Goal: Information Seeking & Learning: Check status

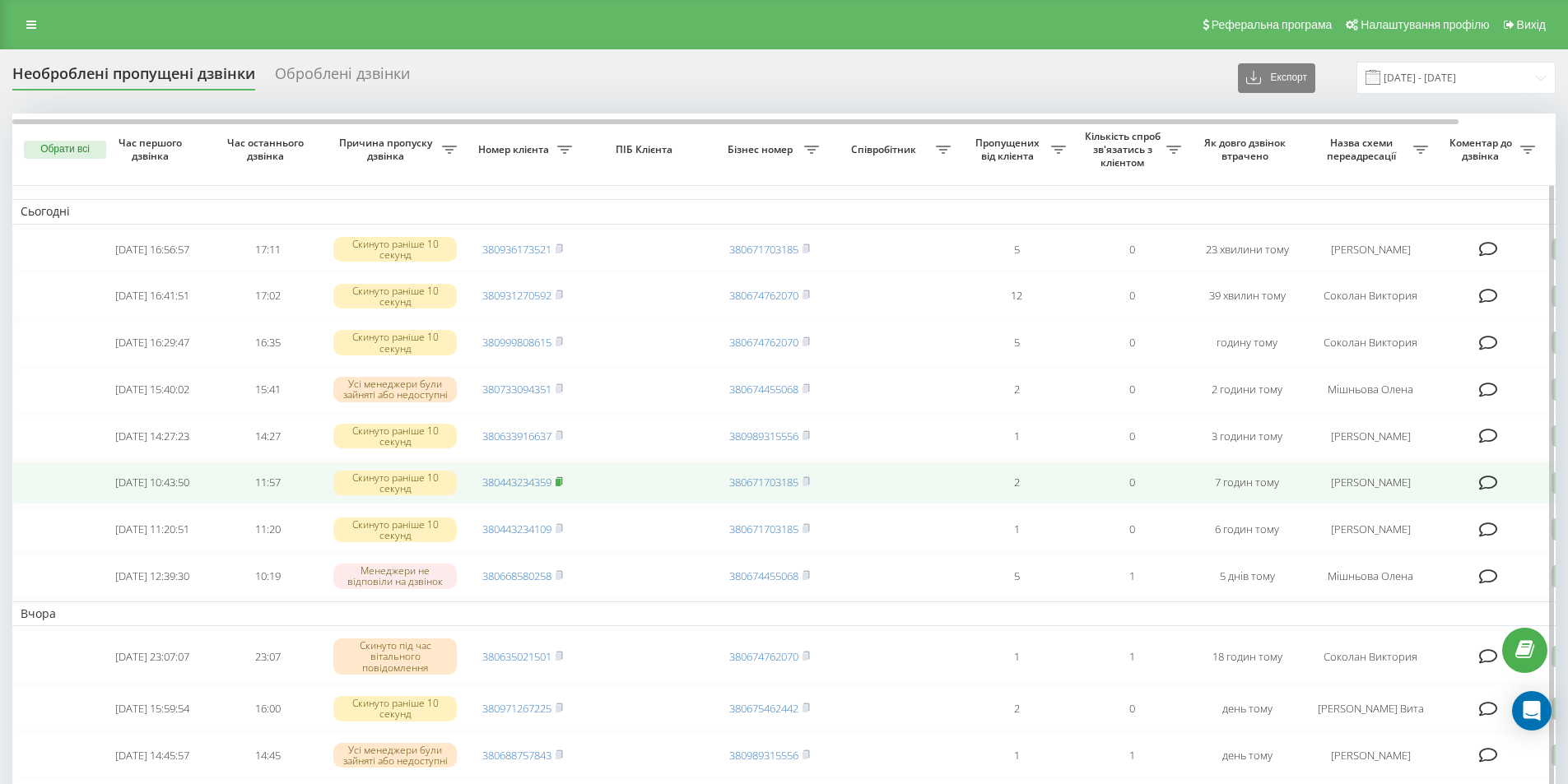
drag, startPoint x: 499, startPoint y: 348, endPoint x: 557, endPoint y: 501, distance: 163.6
click at [557, 487] on icon at bounding box center [560, 481] width 8 height 10
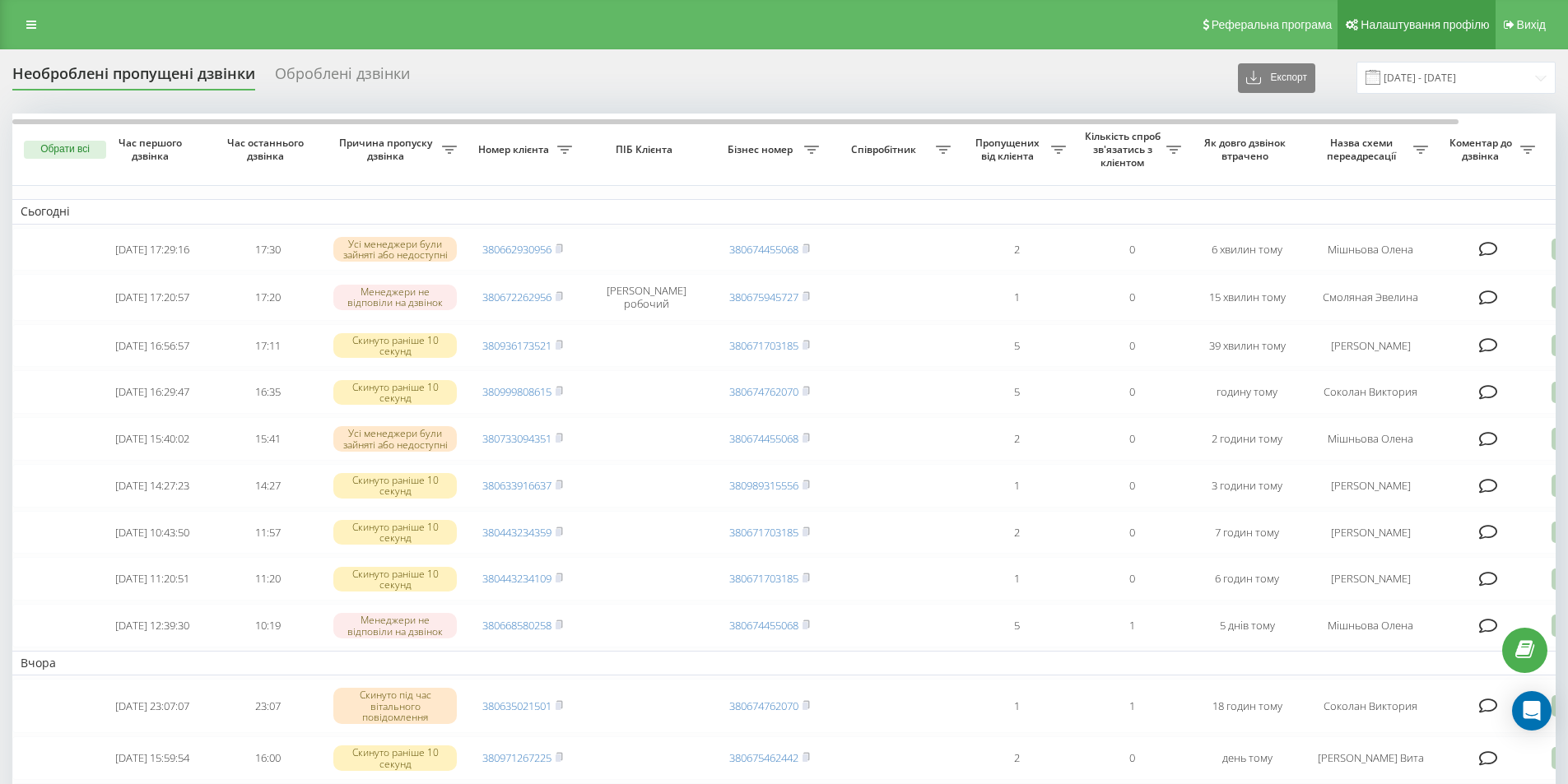
click at [1382, 18] on span "Налаштування профілю" at bounding box center [1425, 25] width 129 height 13
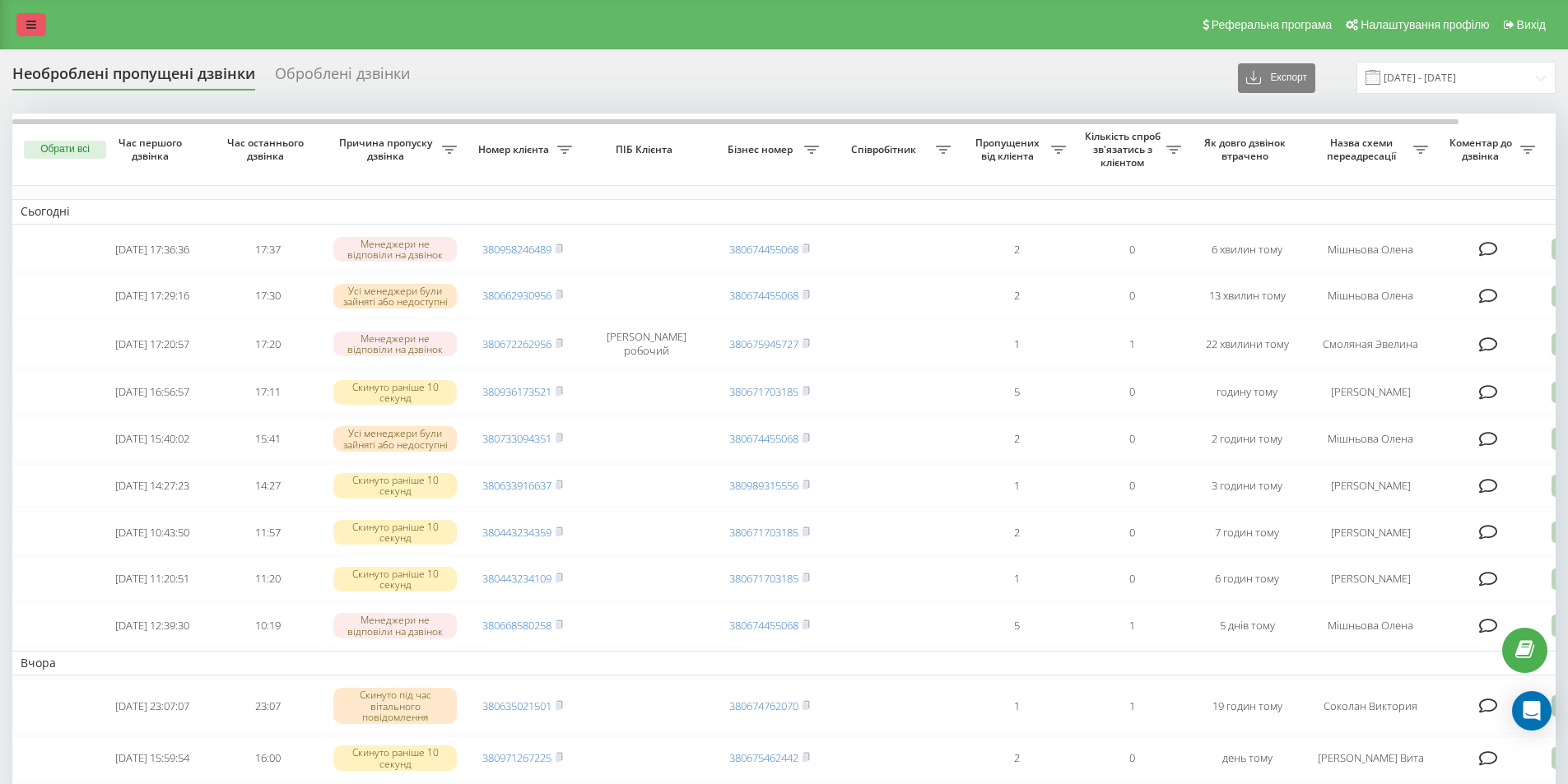
click at [35, 21] on icon at bounding box center [31, 25] width 10 height 12
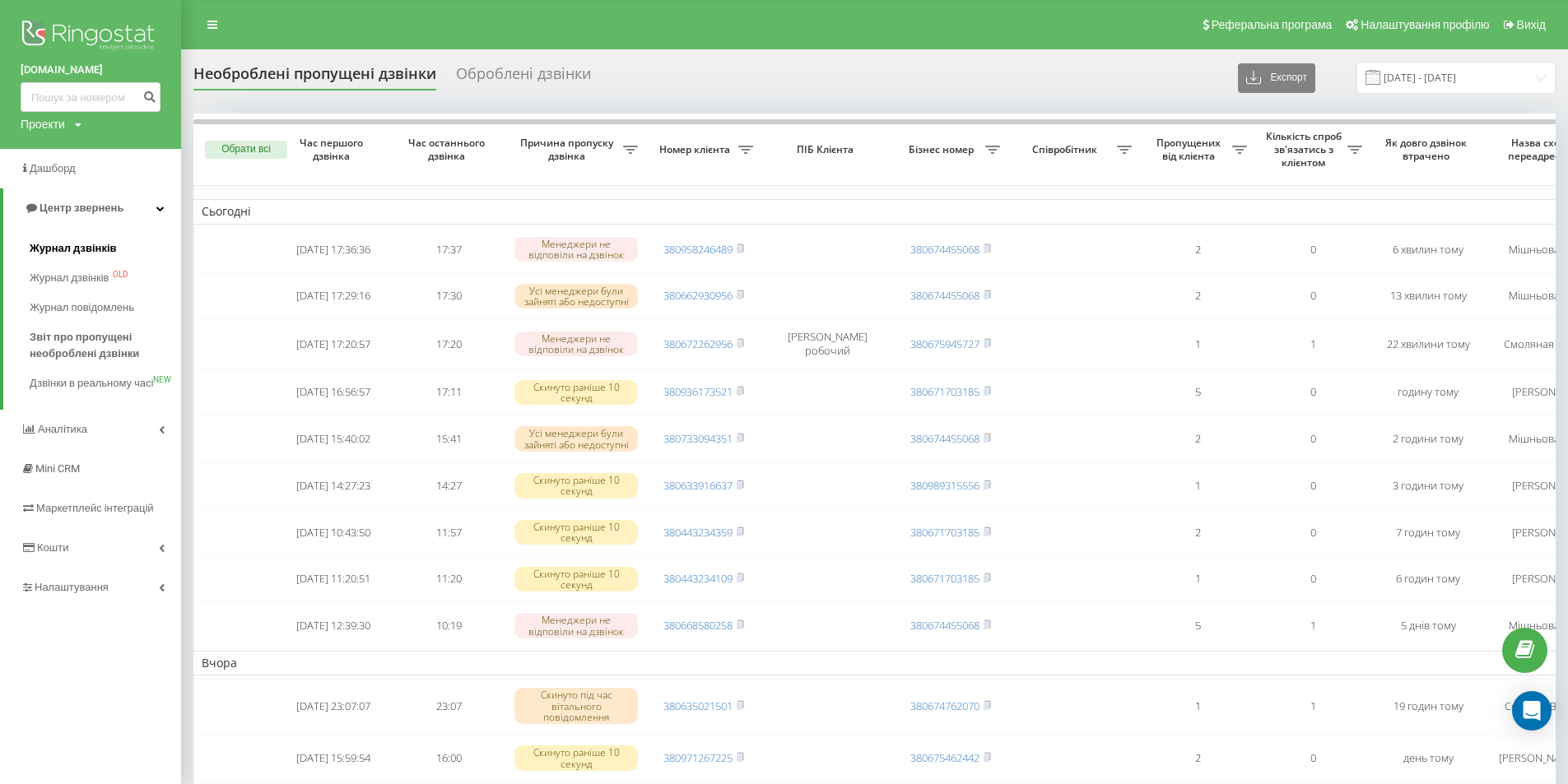
click at [88, 246] on span "Журнал дзвінків" at bounding box center [73, 248] width 87 height 16
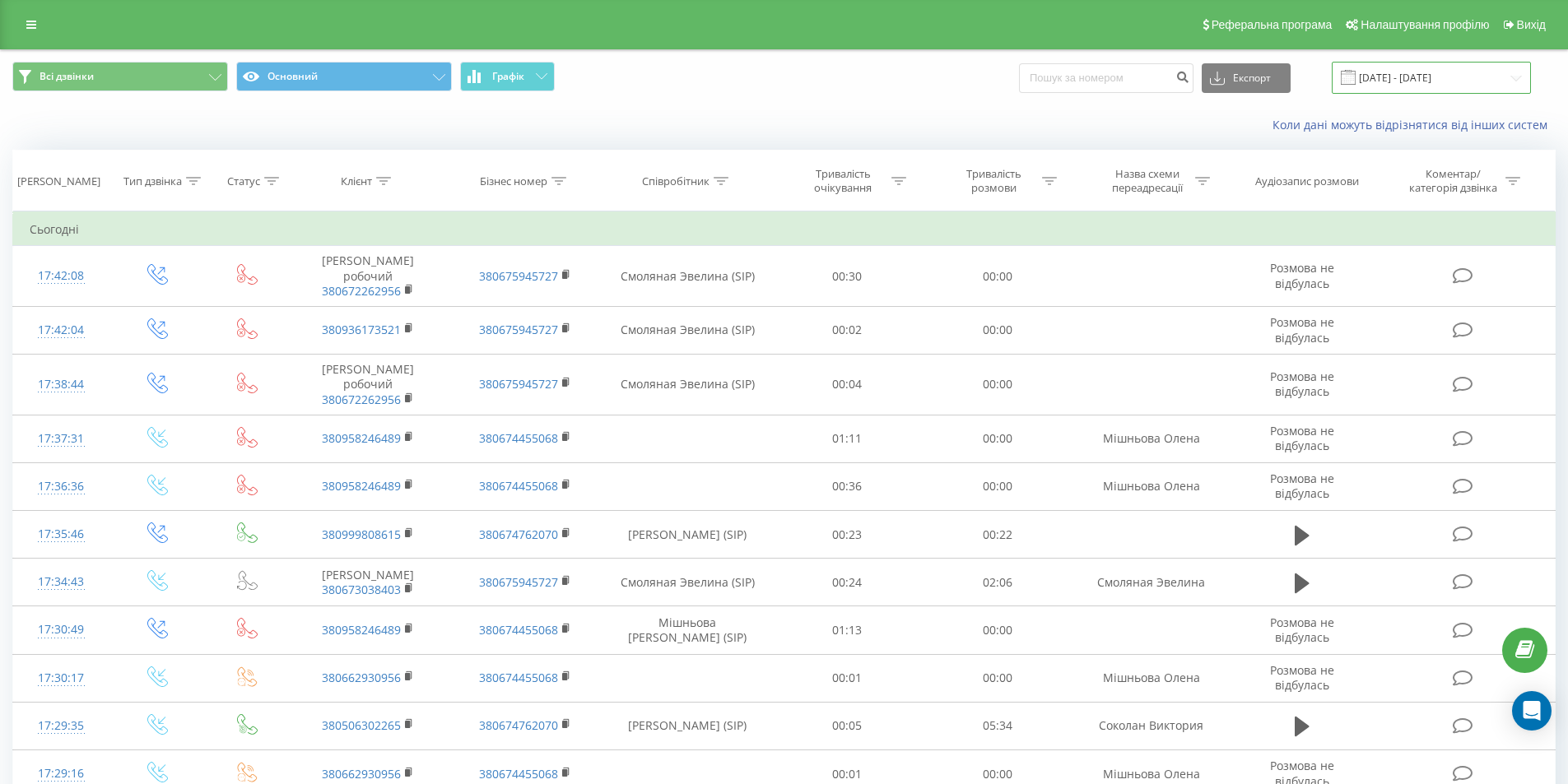
click at [1449, 82] on input "[DATE] - [DATE]" at bounding box center [1431, 77] width 199 height 32
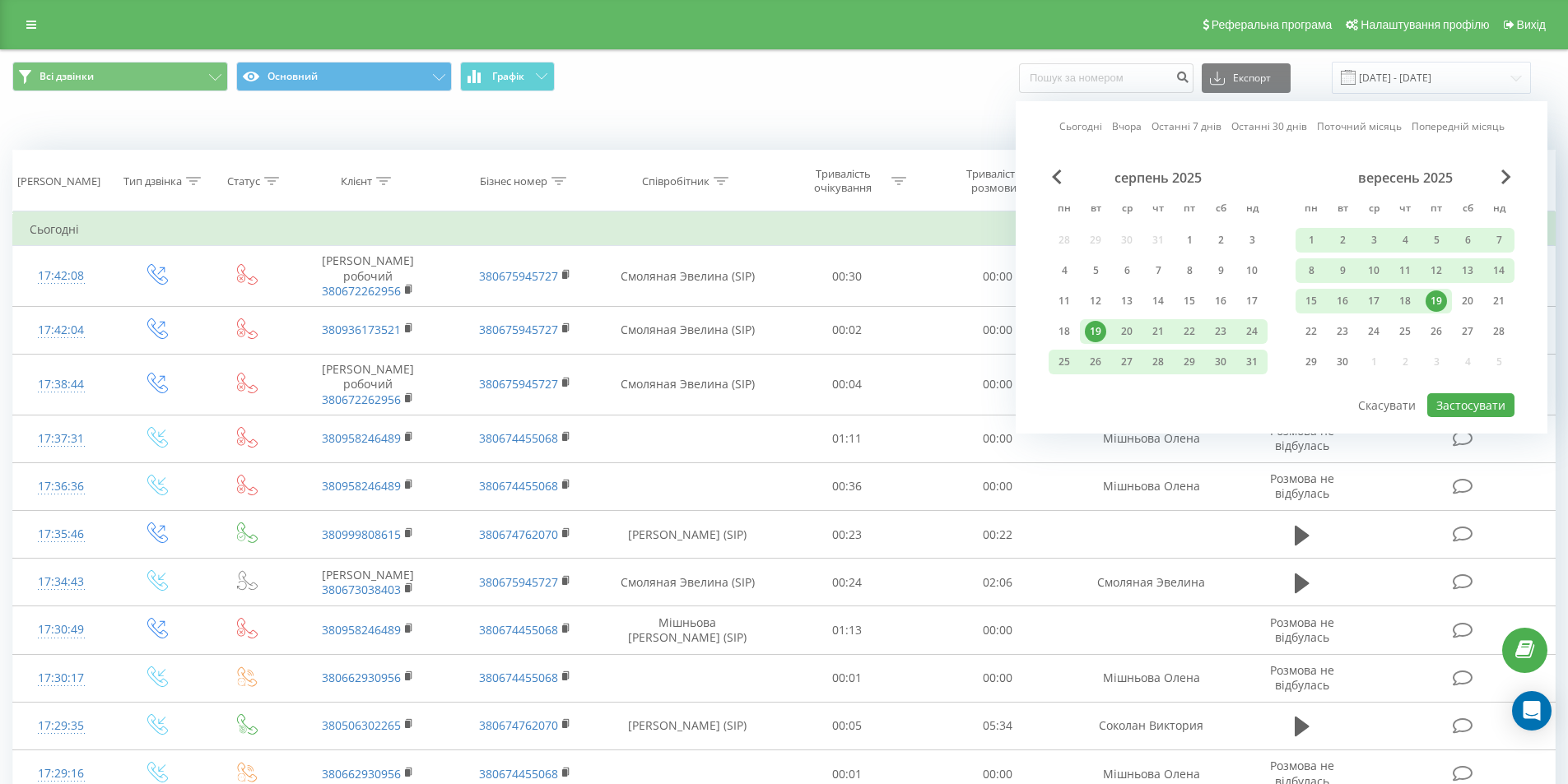
click at [1436, 288] on div "вересень 2025 пн вт ср чт пт сб нд 1 2 3 4 5 6 7 8 9 10 11 12 13 14 15 16 17 18…" at bounding box center [1405, 274] width 219 height 210
click at [1436, 289] on div "вересень 2025 пн вт ср чт пт сб нд 1 2 3 4 5 6 7 8 9 10 11 12 13 14 15 16 17 18…" at bounding box center [1405, 274] width 219 height 210
click at [1439, 303] on div "19" at bounding box center [1436, 301] width 21 height 21
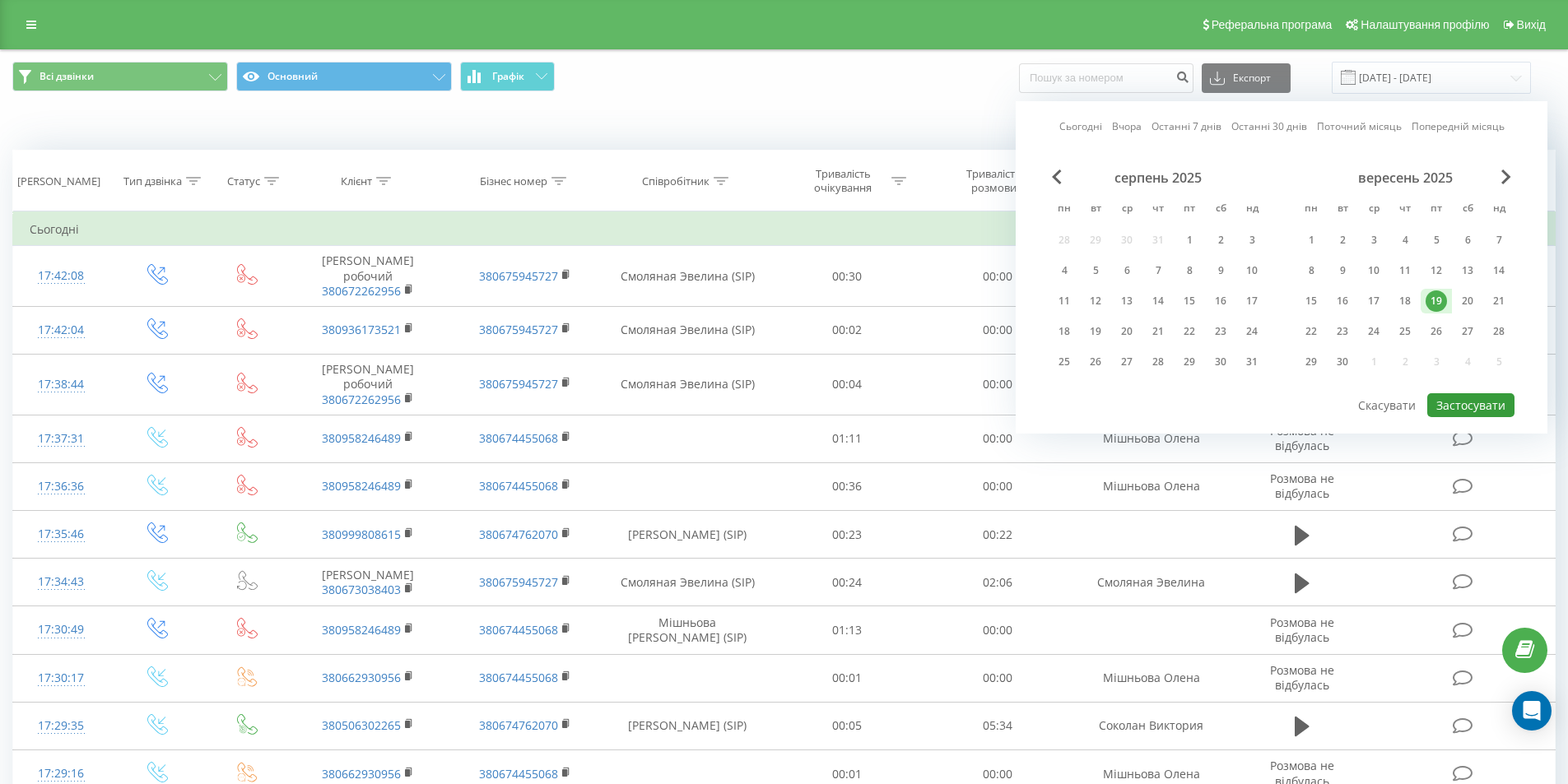
click at [1482, 404] on button "Застосувати" at bounding box center [1471, 405] width 87 height 24
type input "[DATE] - [DATE]"
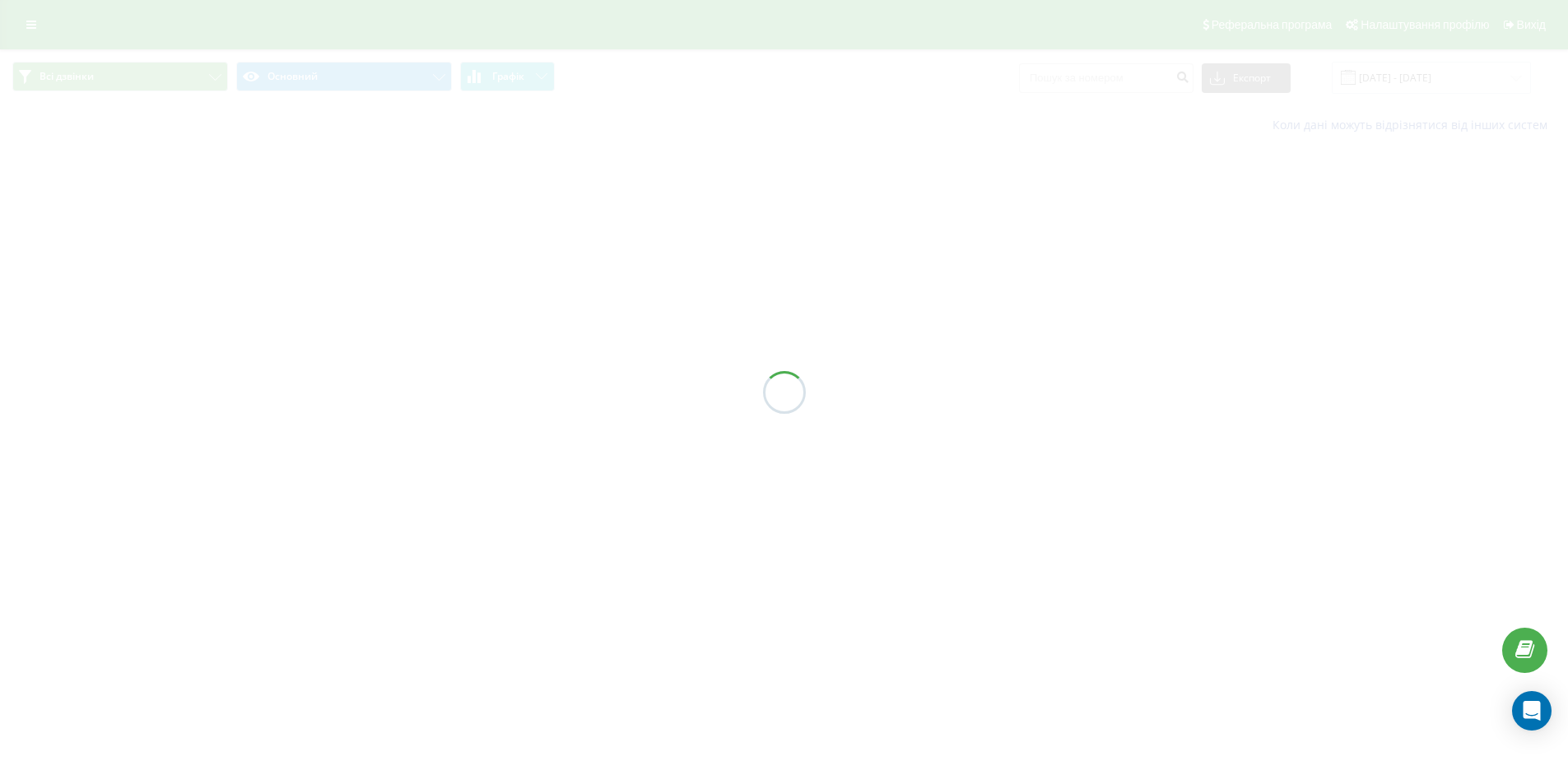
click at [1482, 404] on div at bounding box center [784, 392] width 1568 height 784
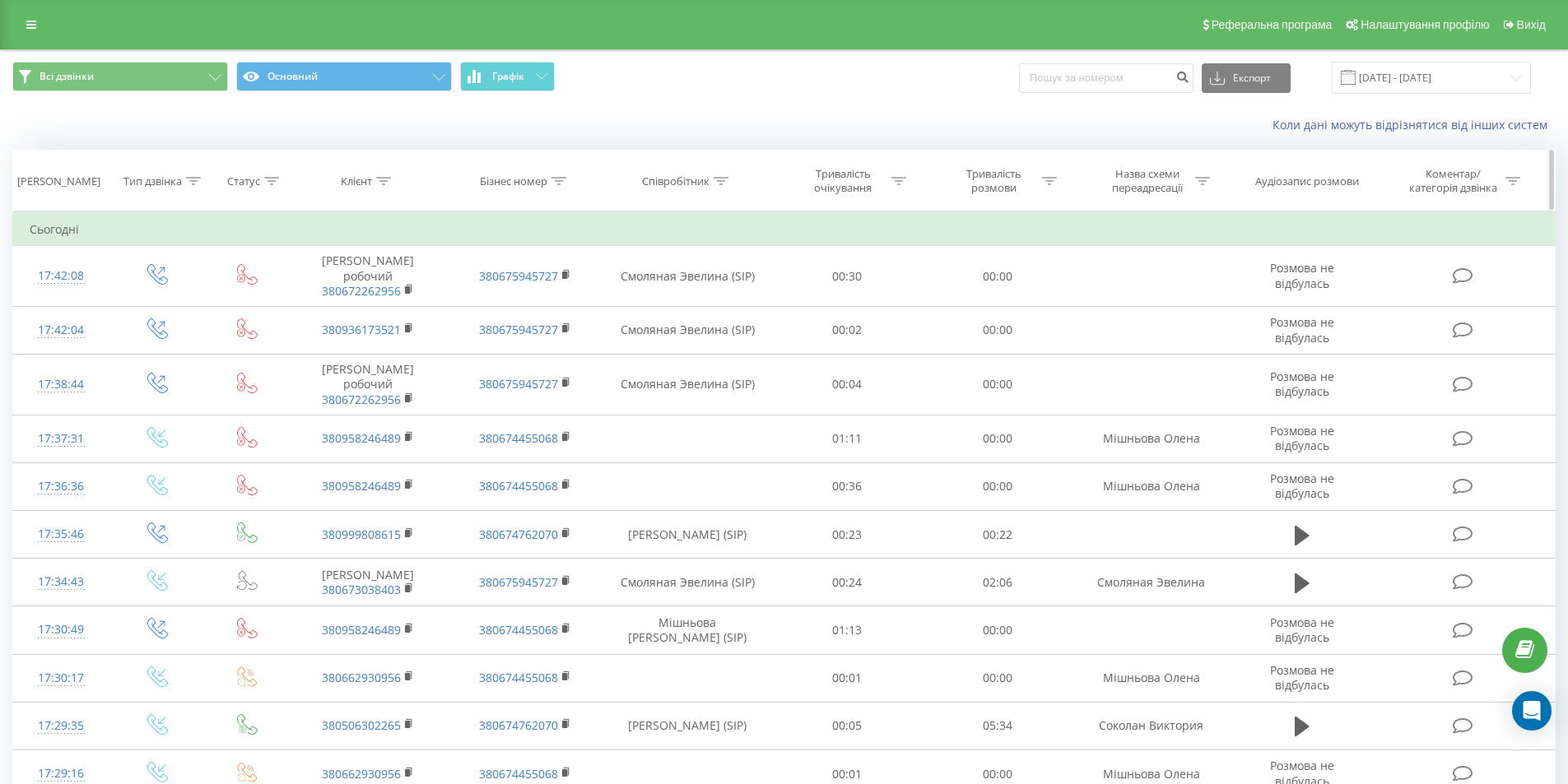
click at [730, 171] on th "Співробітник" at bounding box center [688, 180] width 169 height 60
click at [726, 184] on icon at bounding box center [720, 180] width 14 height 9
click at [724, 179] on icon at bounding box center [720, 180] width 14 height 9
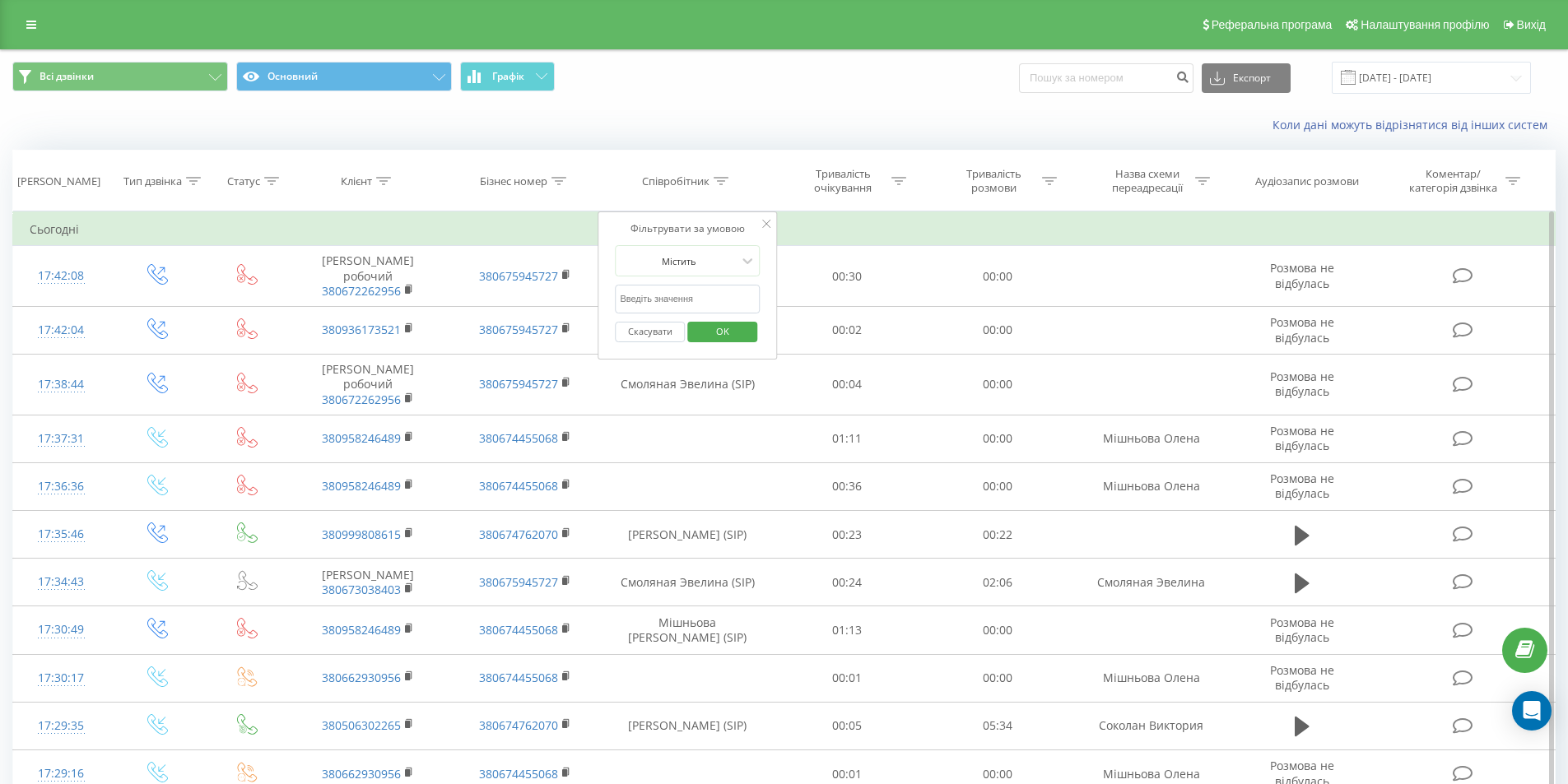
click at [664, 297] on input "text" at bounding box center [687, 299] width 145 height 29
click button "OK" at bounding box center [722, 331] width 70 height 20
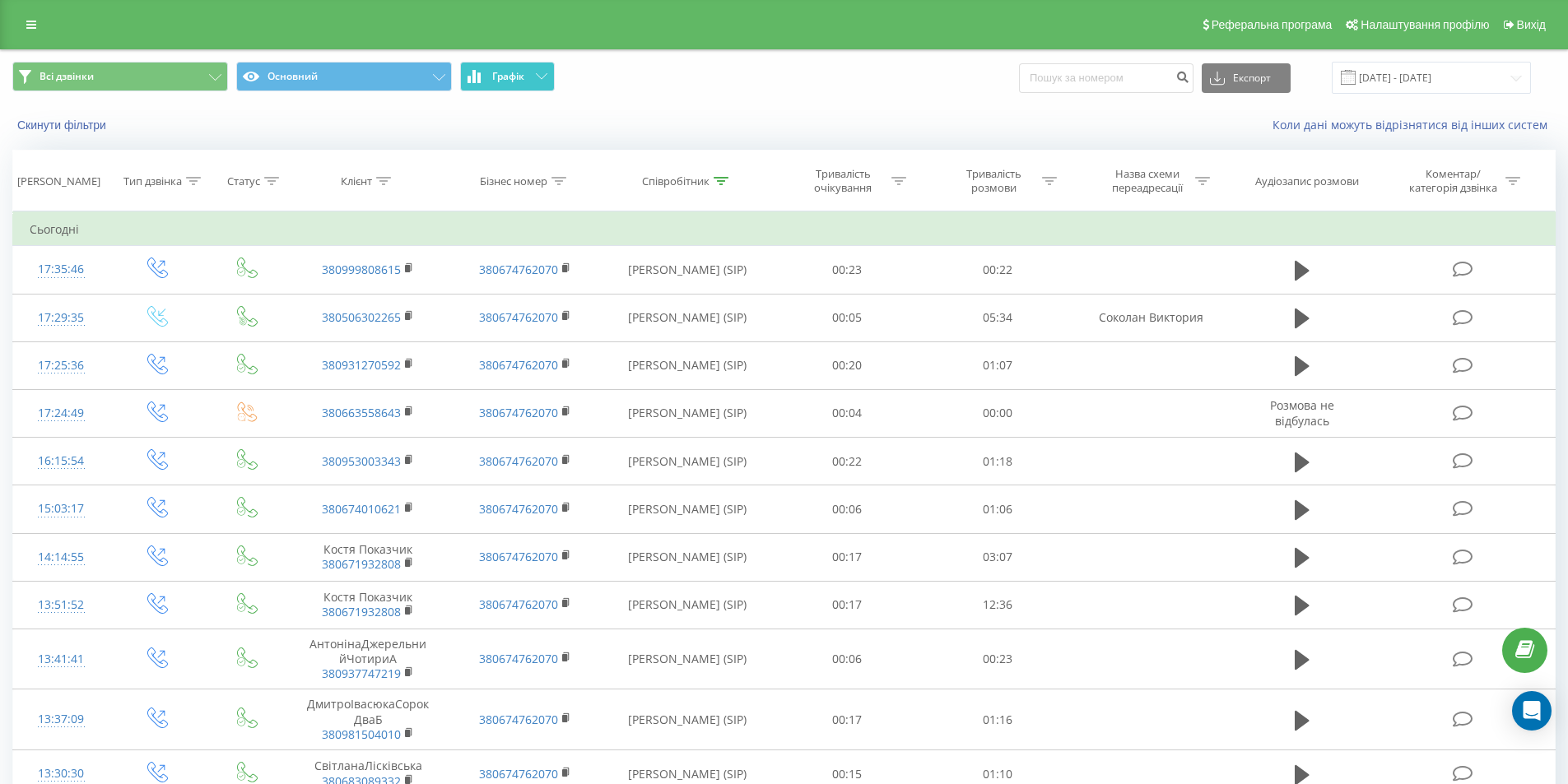
click at [542, 67] on button "Графік" at bounding box center [507, 76] width 95 height 30
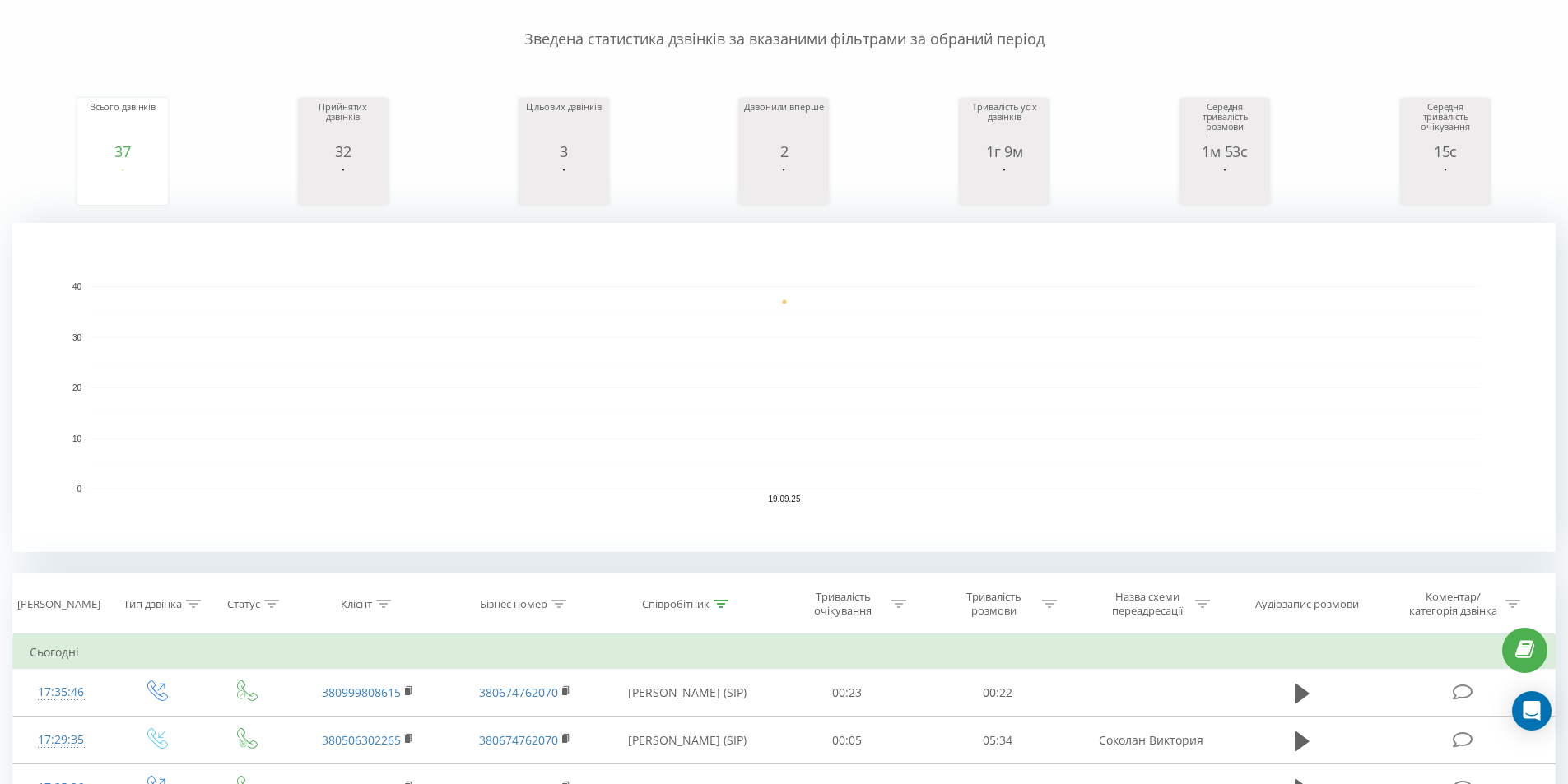
scroll to position [273, 0]
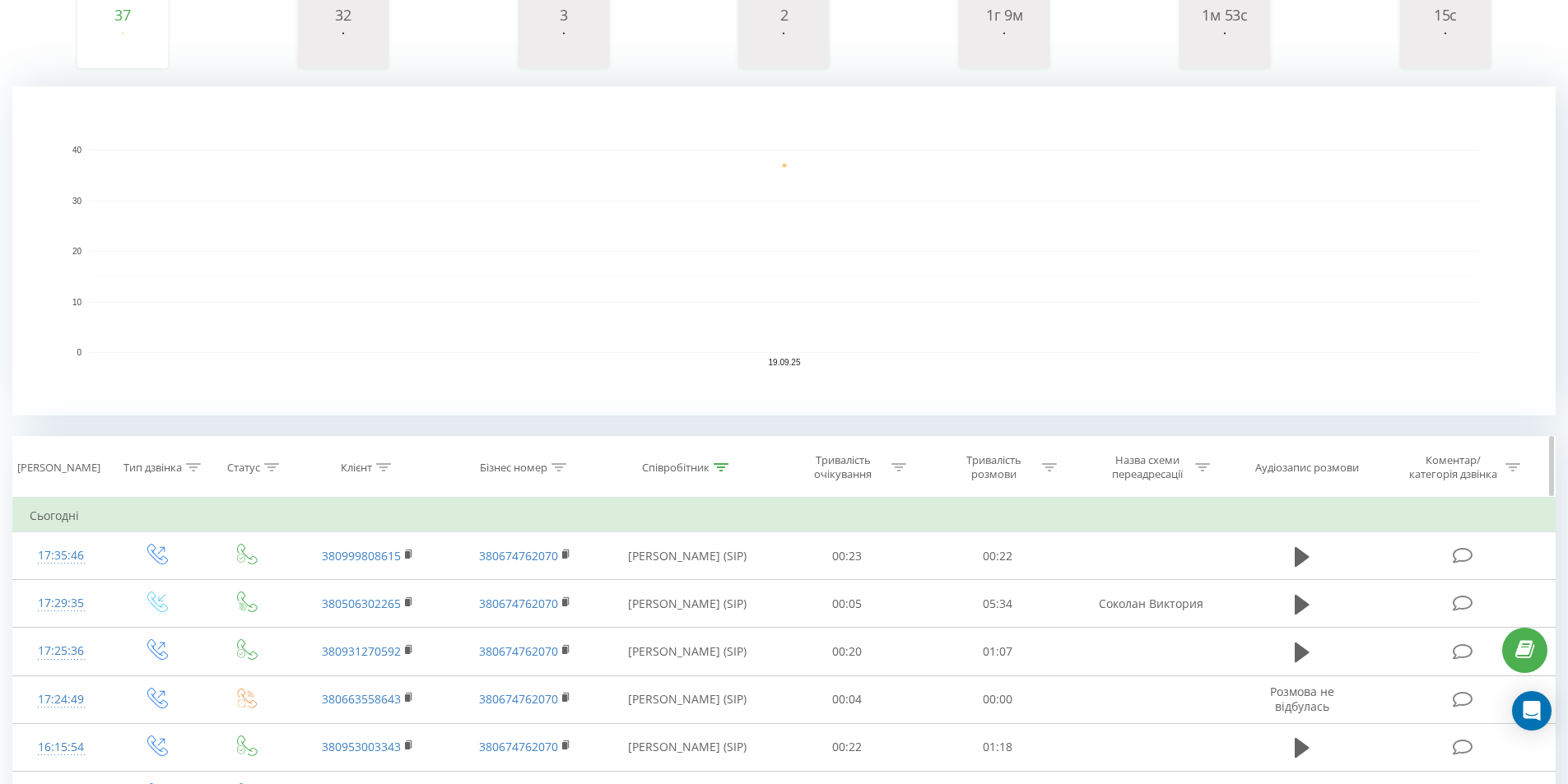
click at [717, 464] on icon at bounding box center [720, 467] width 14 height 9
click at [668, 586] on input "соколан" at bounding box center [687, 585] width 145 height 29
type input "с"
click at [729, 620] on span "OK" at bounding box center [723, 617] width 46 height 26
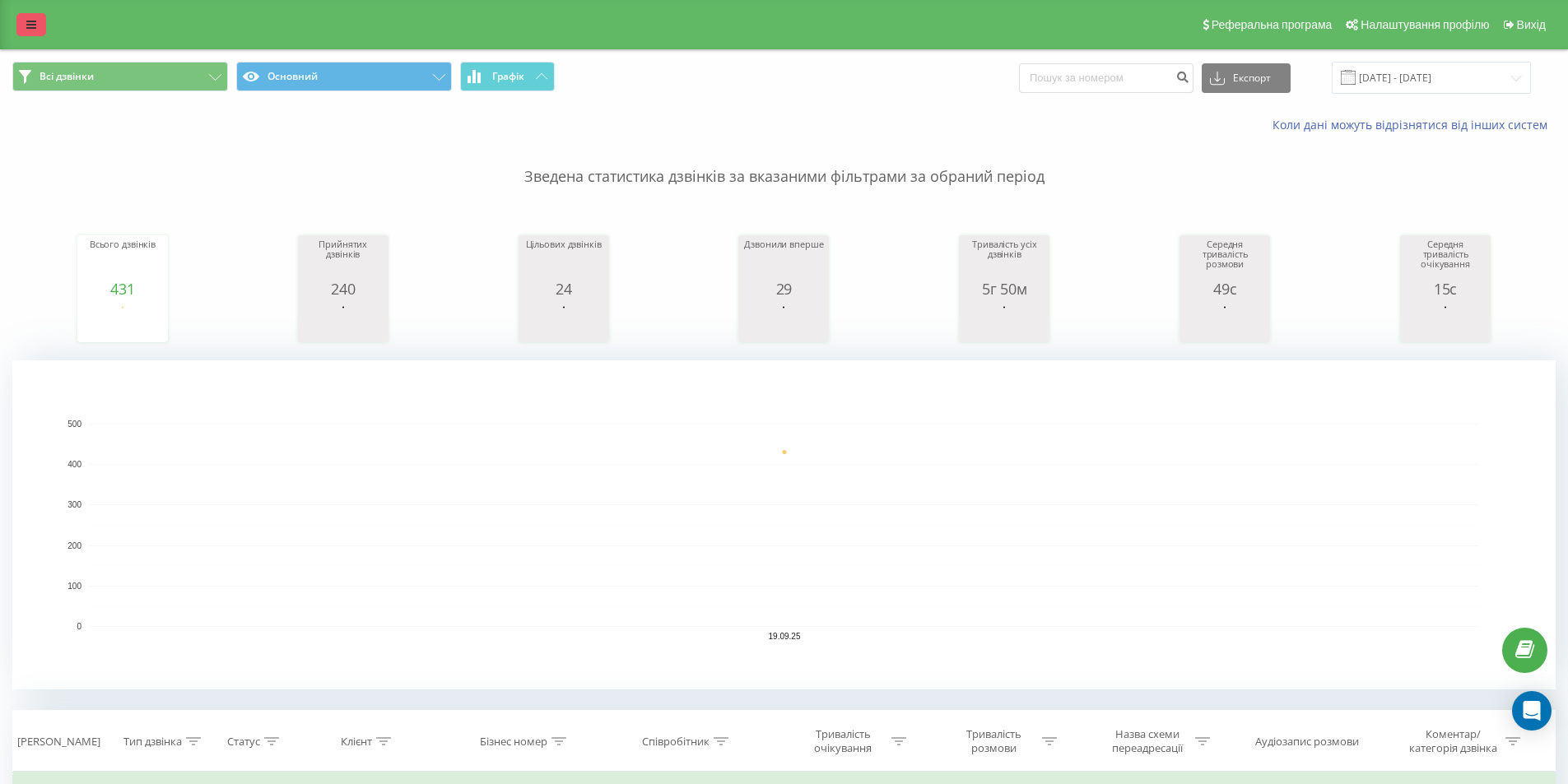
click at [27, 22] on icon at bounding box center [31, 25] width 10 height 12
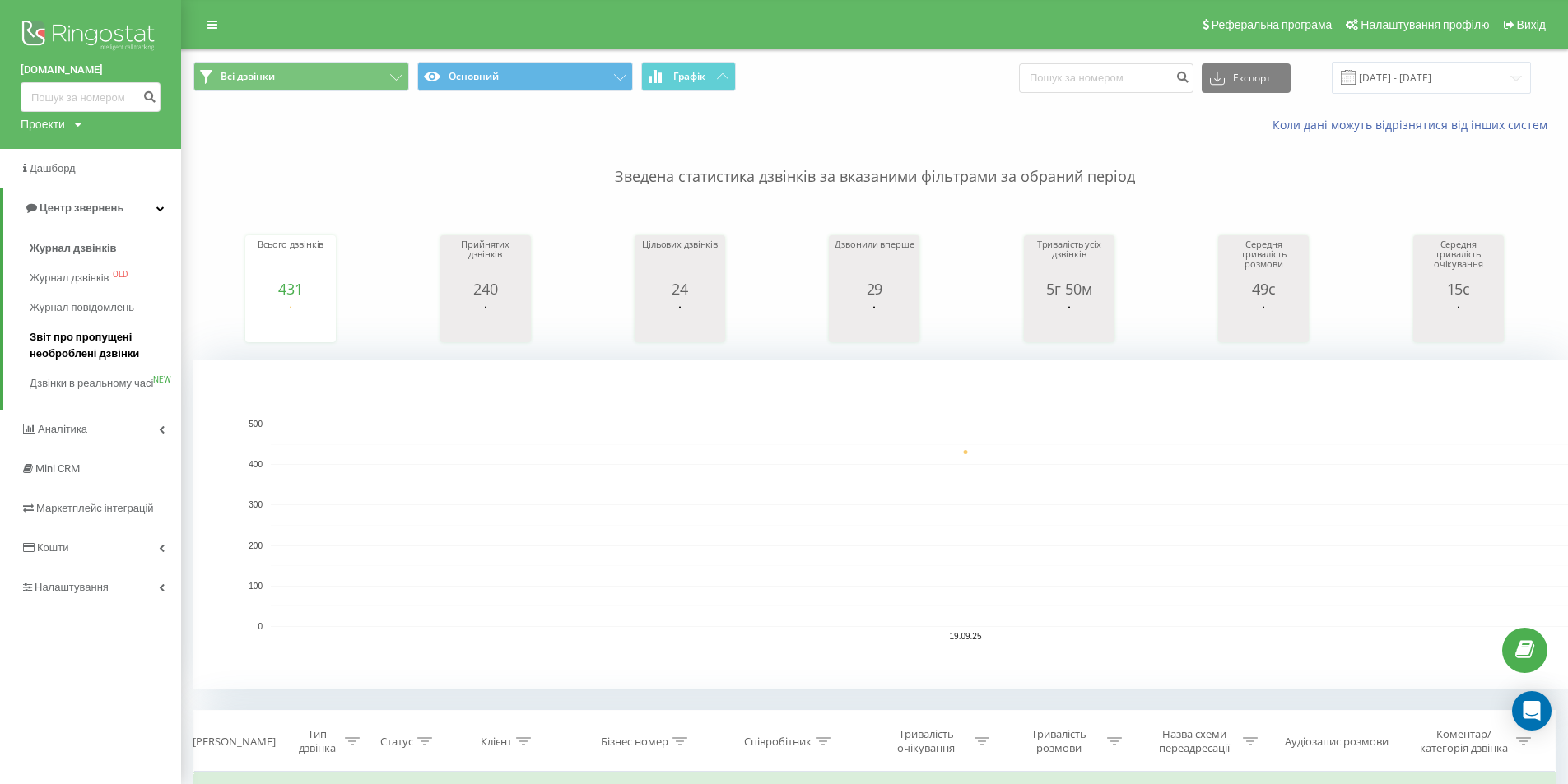
click at [68, 347] on span "Звіт про пропущені необроблені дзвінки" at bounding box center [101, 345] width 143 height 33
